Goal: Check status: Check status

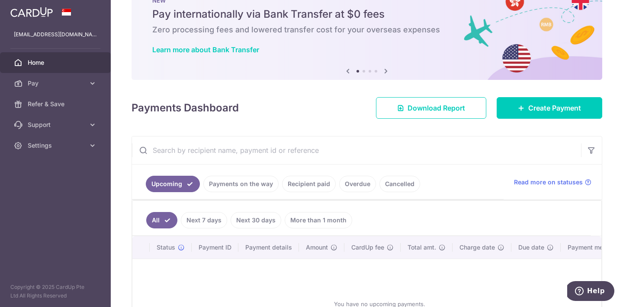
click at [238, 186] on link "Payments on the way" at bounding box center [240, 184] width 75 height 16
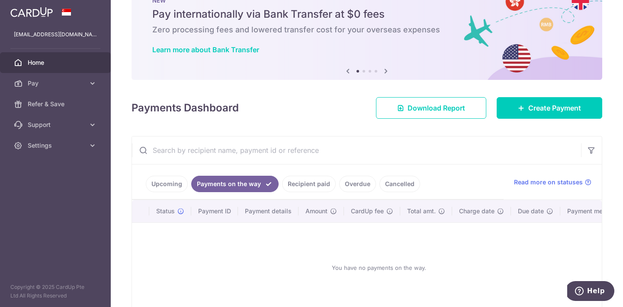
scroll to position [78, 0]
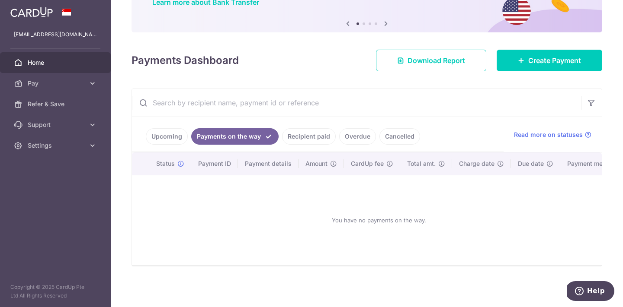
click at [354, 133] on link "Overdue" at bounding box center [357, 136] width 37 height 16
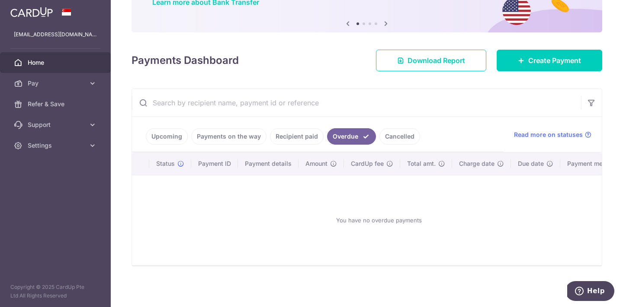
click at [305, 134] on link "Recipient paid" at bounding box center [297, 136] width 54 height 16
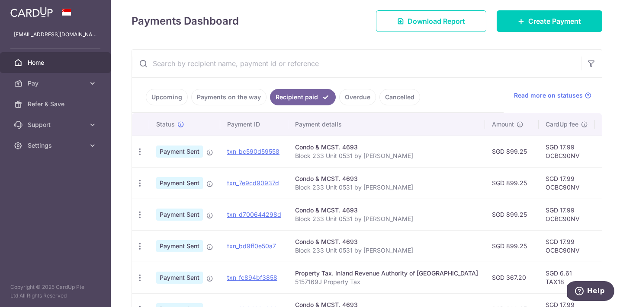
scroll to position [118, 0]
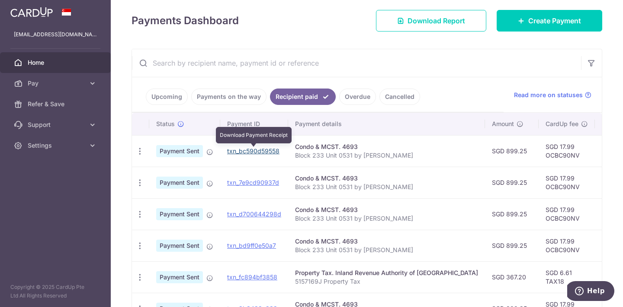
click at [256, 154] on link "txn_bc590d59558" at bounding box center [253, 150] width 52 height 7
